Goal: Information Seeking & Learning: Understand process/instructions

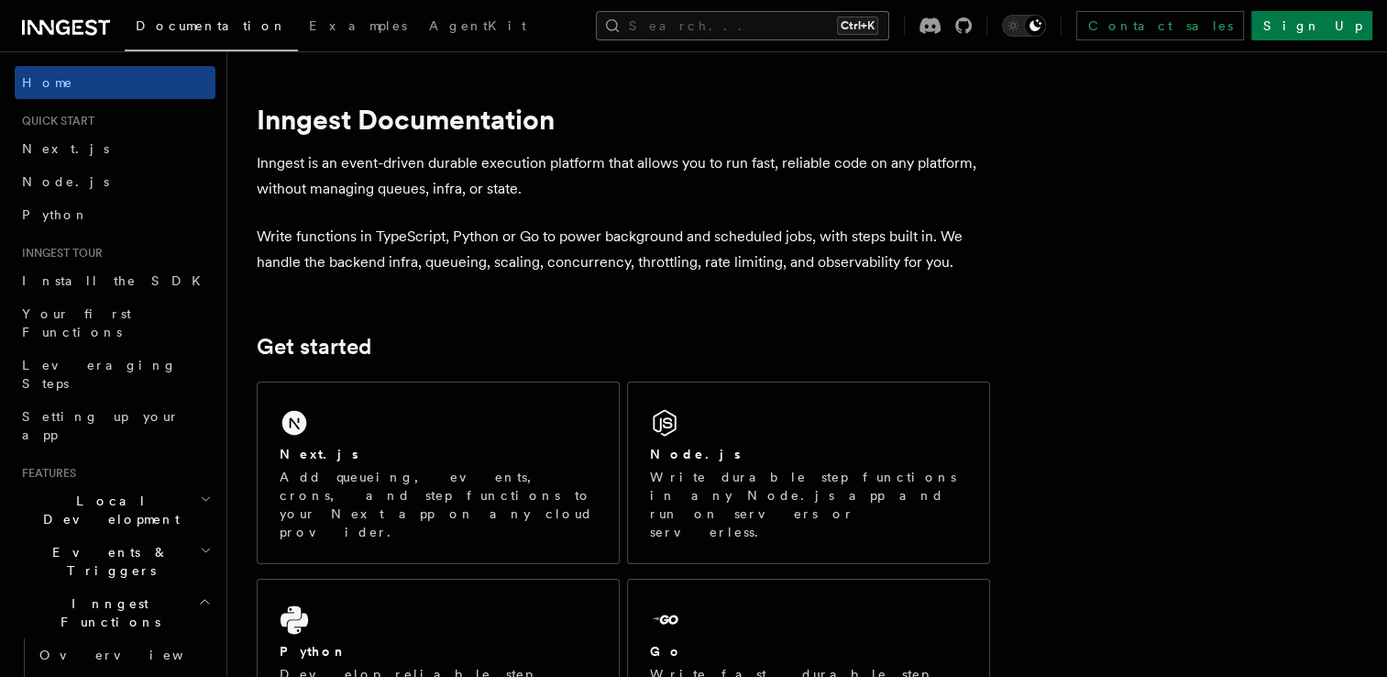
click at [704, 22] on button "Search... Ctrl+K" at bounding box center [742, 25] width 293 height 29
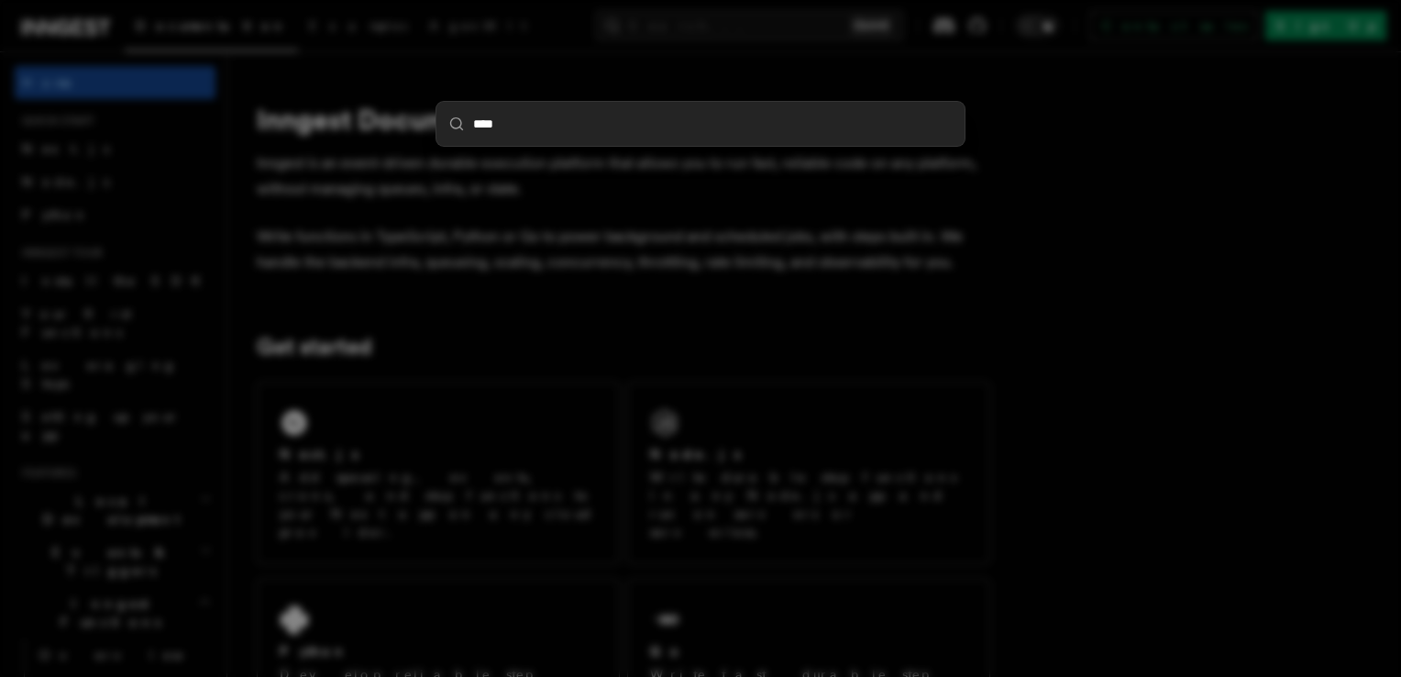
type input "*****"
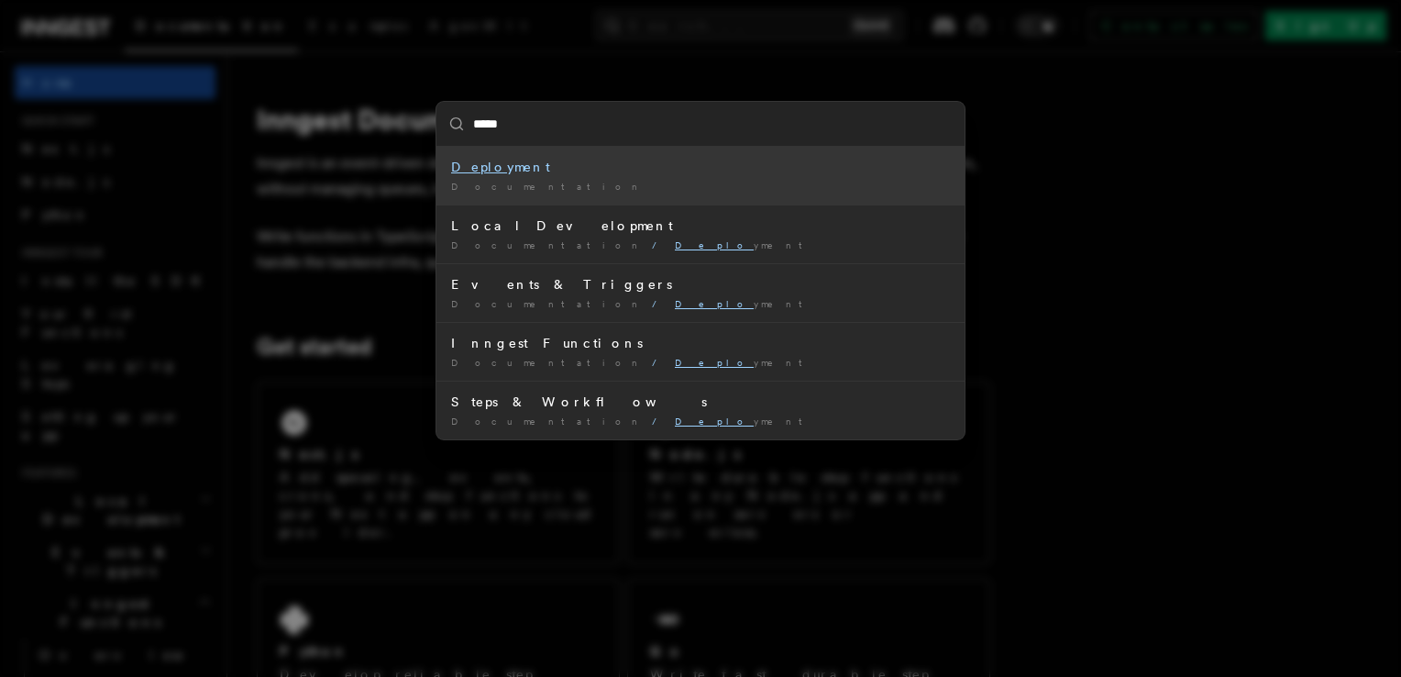
click at [581, 160] on div "Deplo yment" at bounding box center [700, 167] width 499 height 18
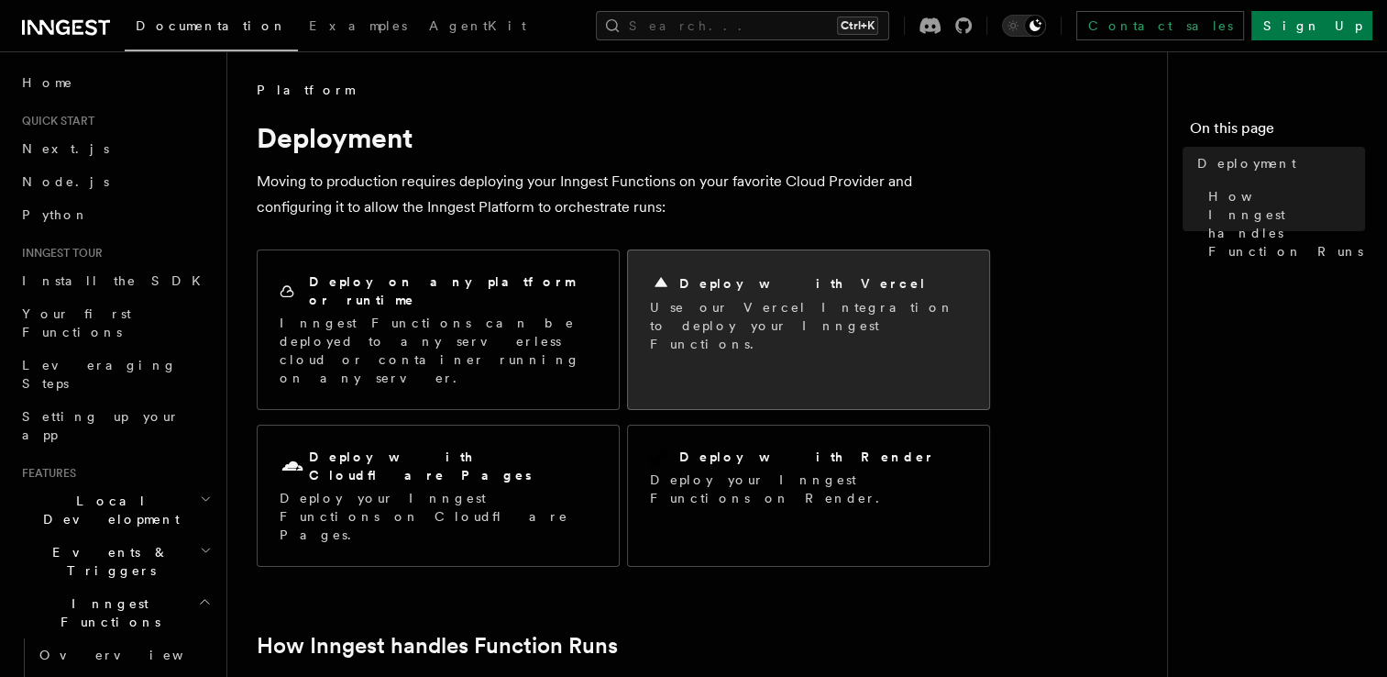
click at [697, 282] on h2 "Deploy with Vercel" at bounding box center [803, 283] width 248 height 18
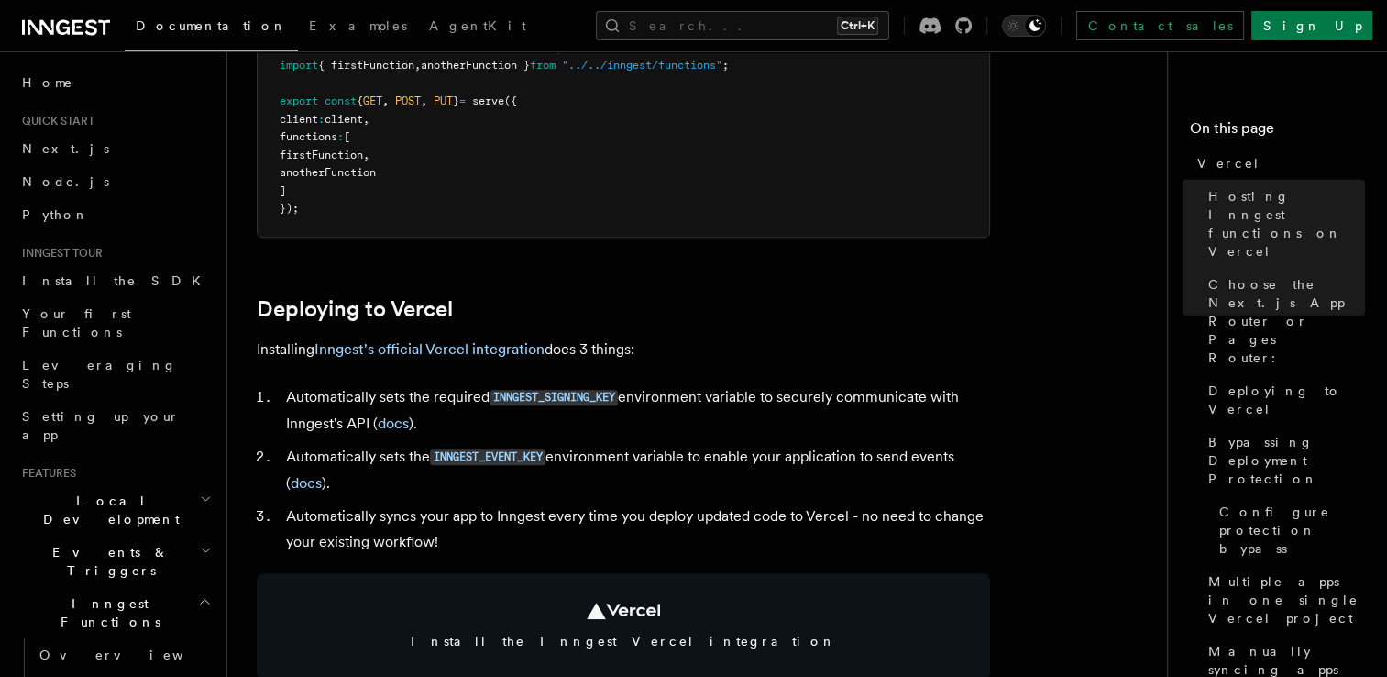
scroll to position [640, 0]
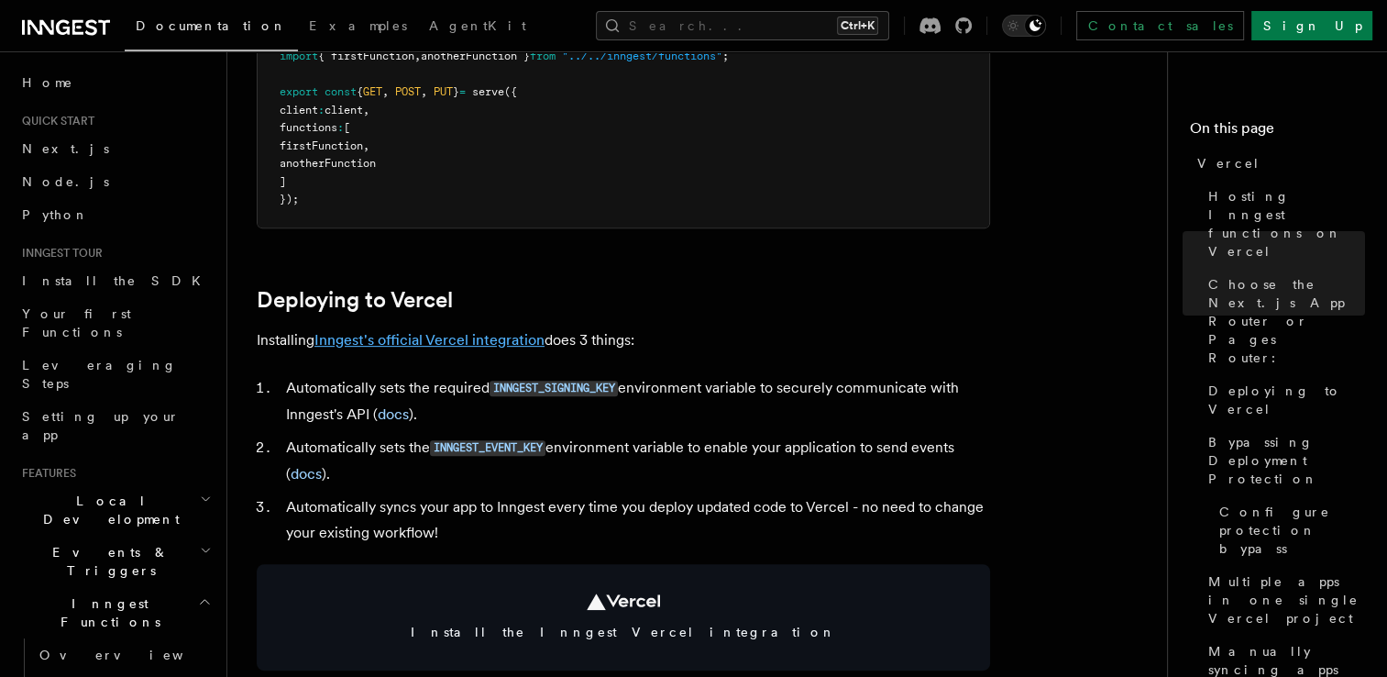
click at [448, 337] on link "Inngest's official Vercel integration" at bounding box center [429, 339] width 230 height 17
